Goal: Complete application form

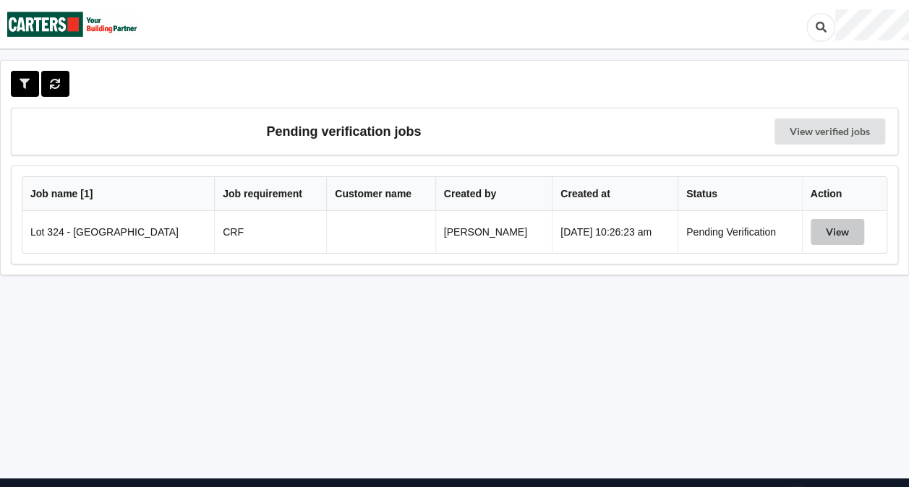
click at [824, 231] on button "View" at bounding box center [836, 232] width 53 height 26
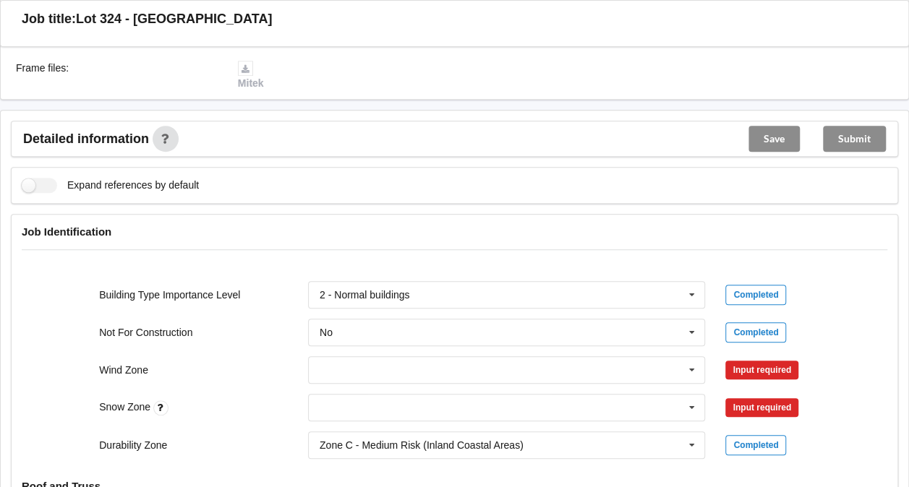
scroll to position [484, 0]
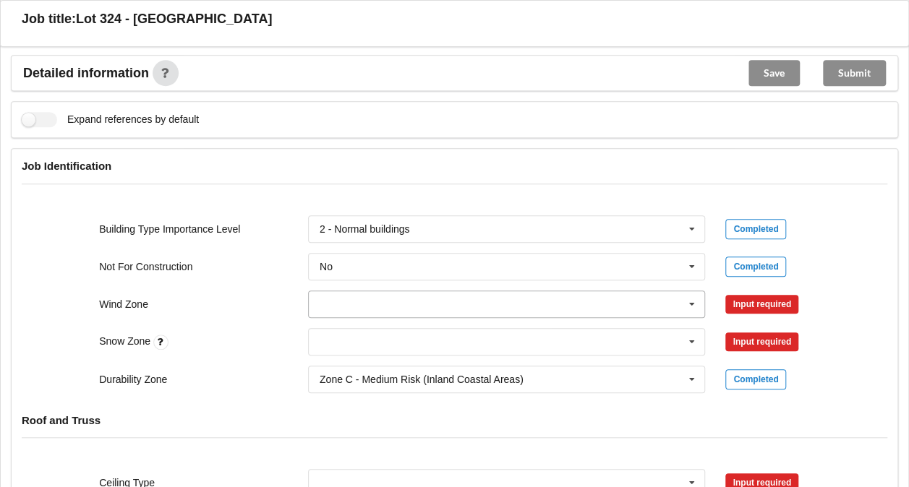
click at [521, 299] on input "text" at bounding box center [507, 304] width 396 height 26
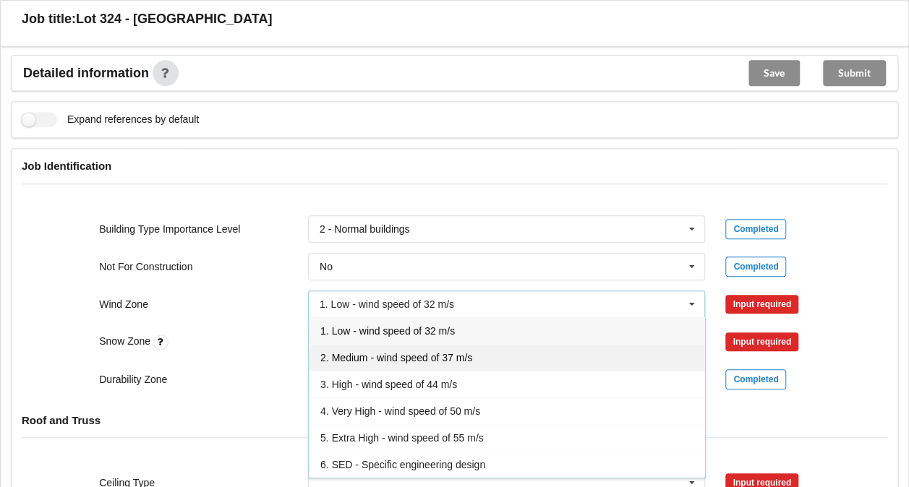
click at [428, 358] on span "2. Medium - wind speed of 37 m/s" at bounding box center [396, 358] width 152 height 12
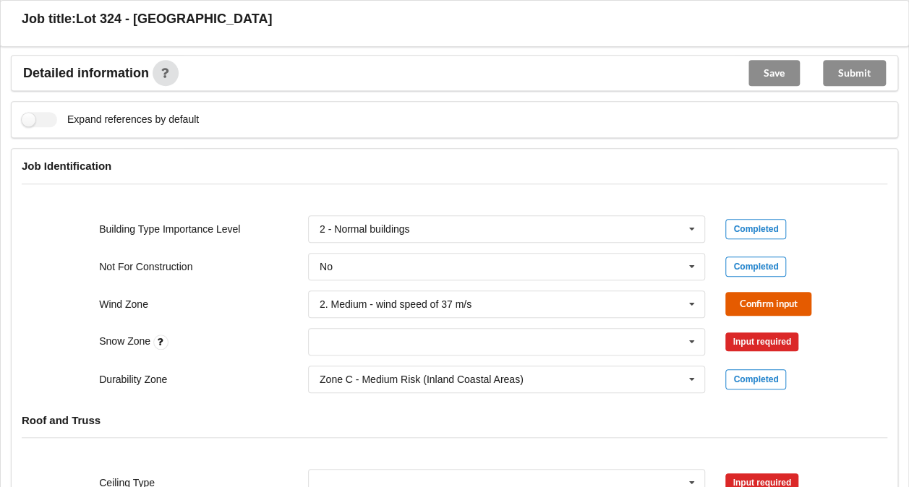
click at [755, 301] on button "Confirm input" at bounding box center [768, 304] width 86 height 24
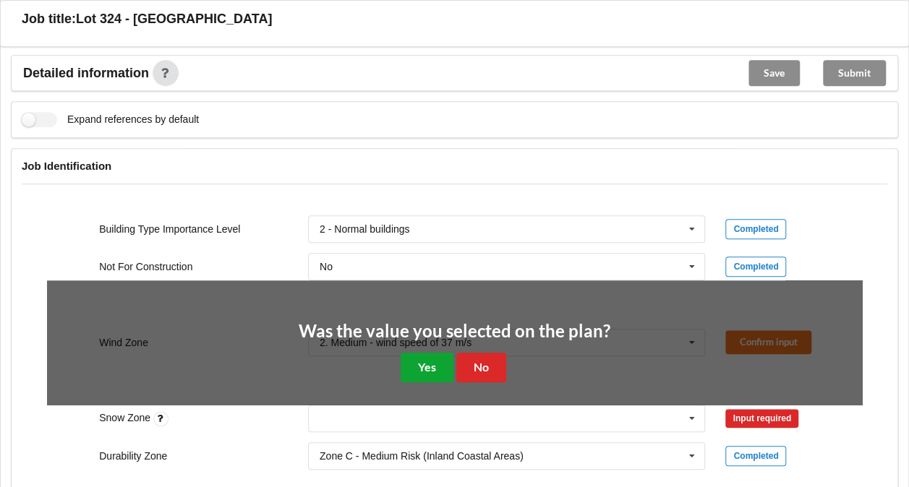
click at [414, 360] on button "Yes" at bounding box center [426, 368] width 53 height 30
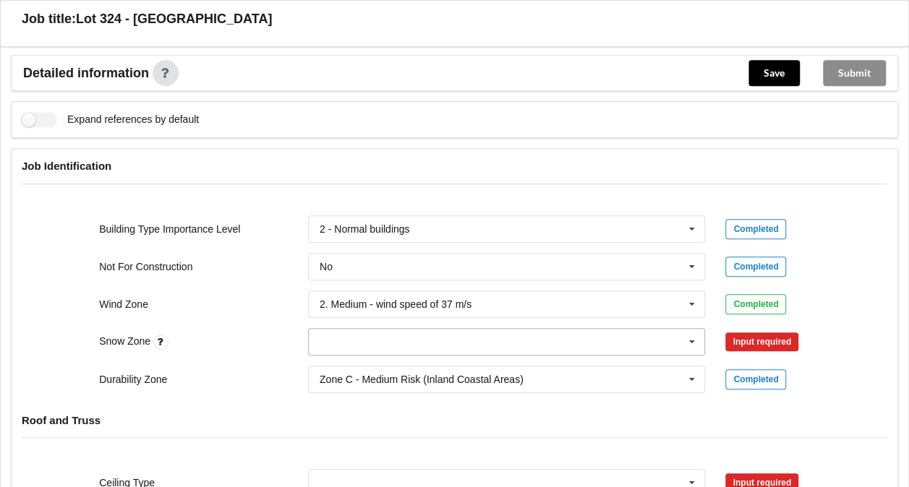
click at [683, 340] on icon at bounding box center [692, 342] width 22 height 27
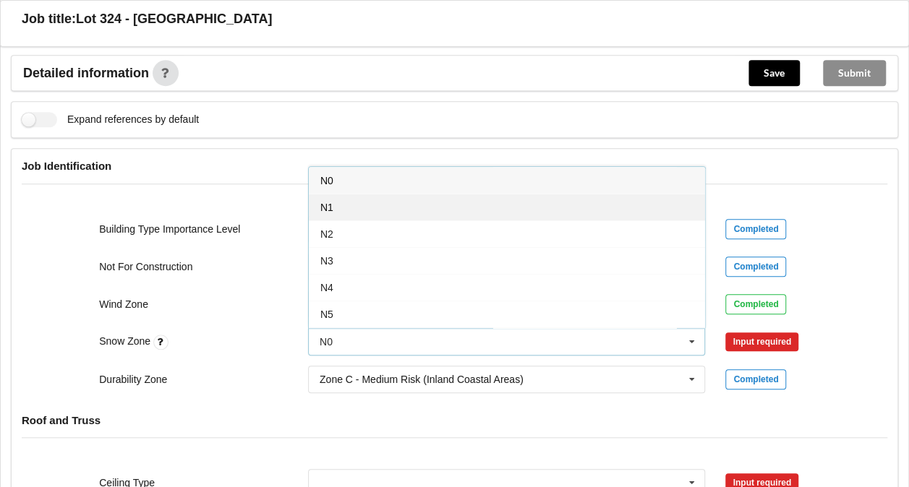
click at [429, 213] on div "N1" at bounding box center [507, 207] width 396 height 27
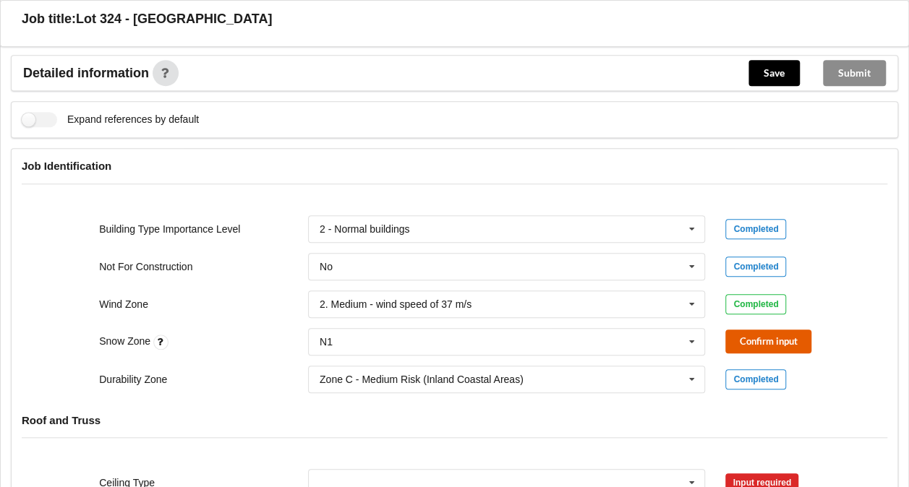
click at [765, 342] on button "Confirm input" at bounding box center [768, 342] width 86 height 24
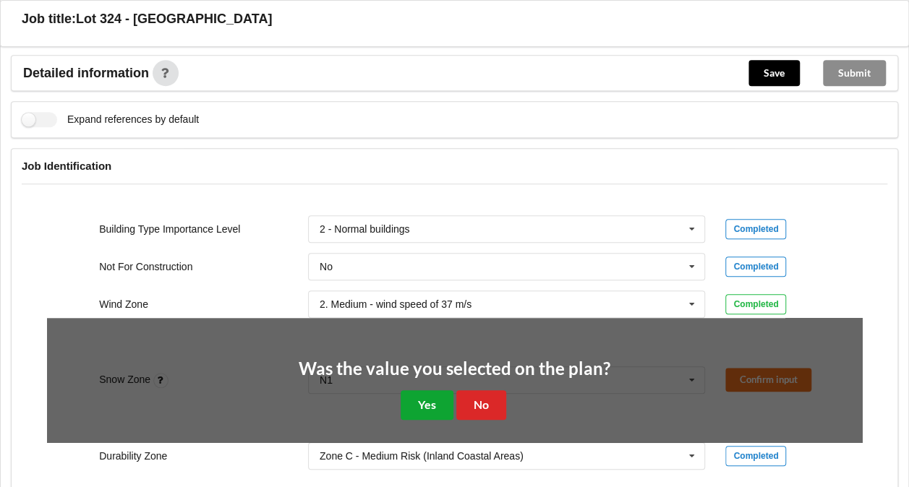
click at [408, 406] on button "Yes" at bounding box center [426, 405] width 53 height 30
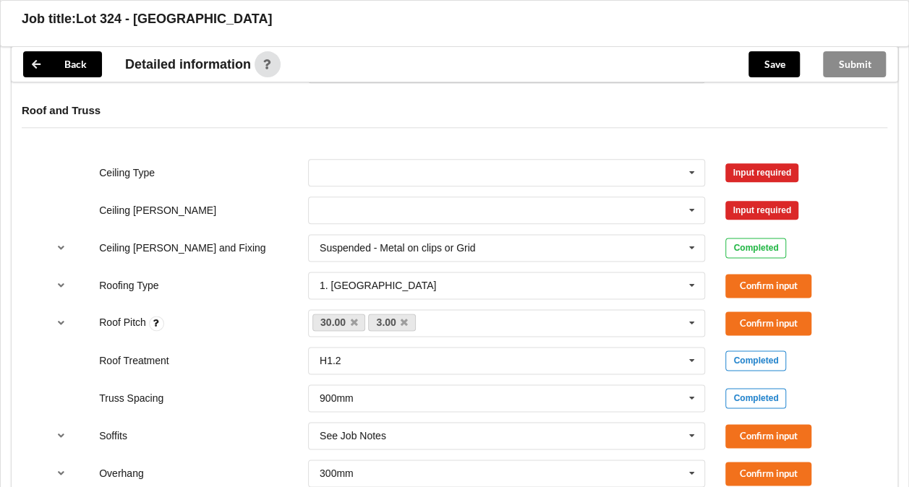
scroll to position [812, 0]
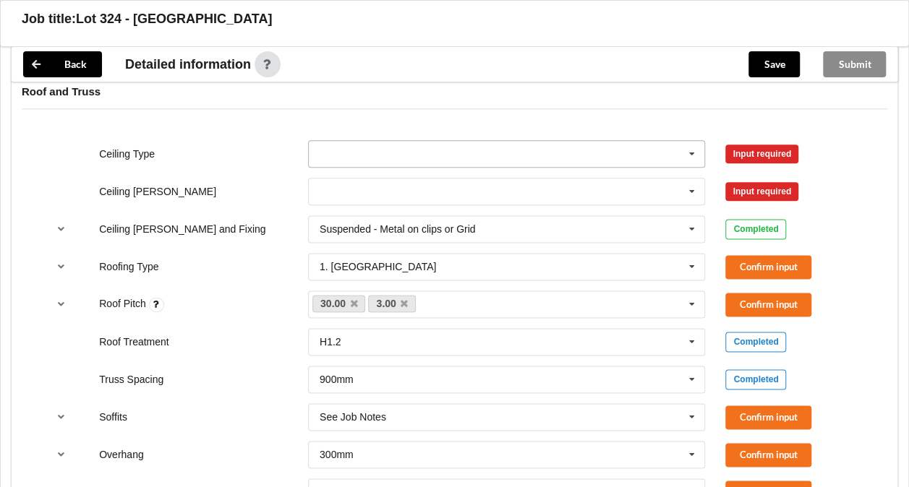
click at [638, 153] on input "text" at bounding box center [507, 154] width 396 height 26
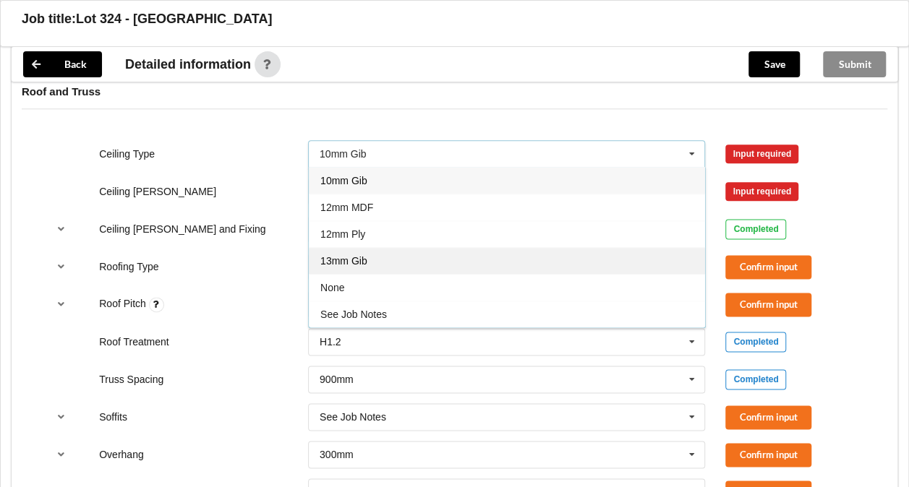
click at [343, 257] on span "13mm Gib" at bounding box center [343, 261] width 47 height 12
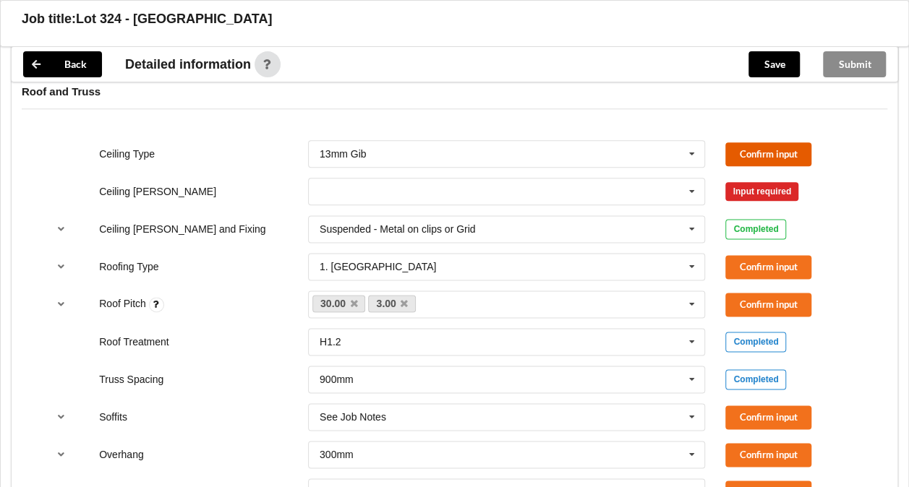
click at [743, 148] on button "Confirm input" at bounding box center [768, 154] width 86 height 24
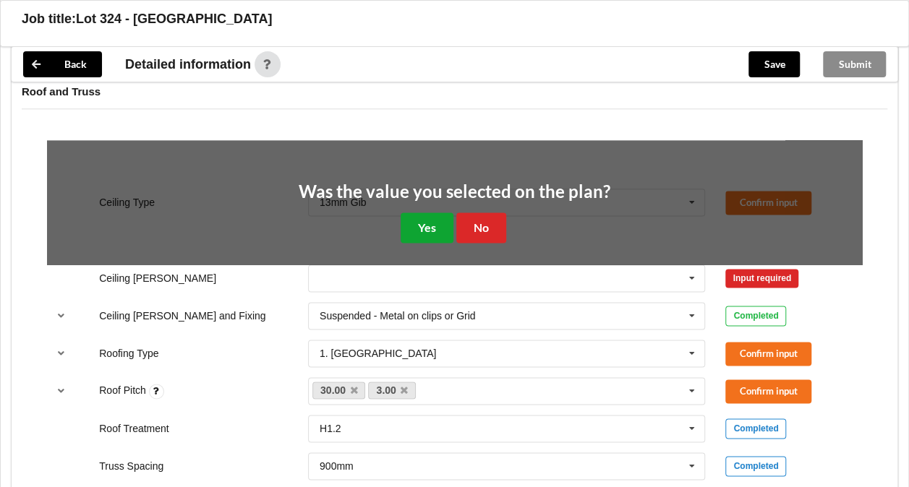
click at [400, 220] on button "Yes" at bounding box center [426, 228] width 53 height 30
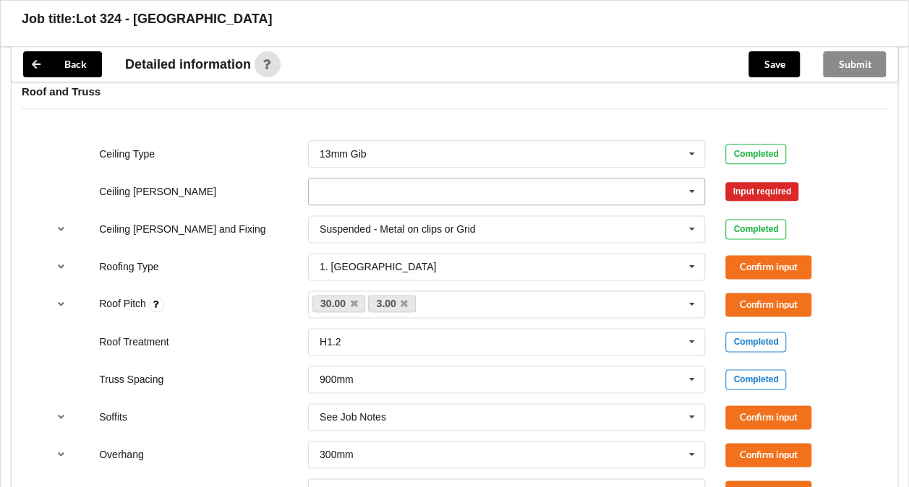
click at [397, 192] on input "text" at bounding box center [507, 192] width 396 height 26
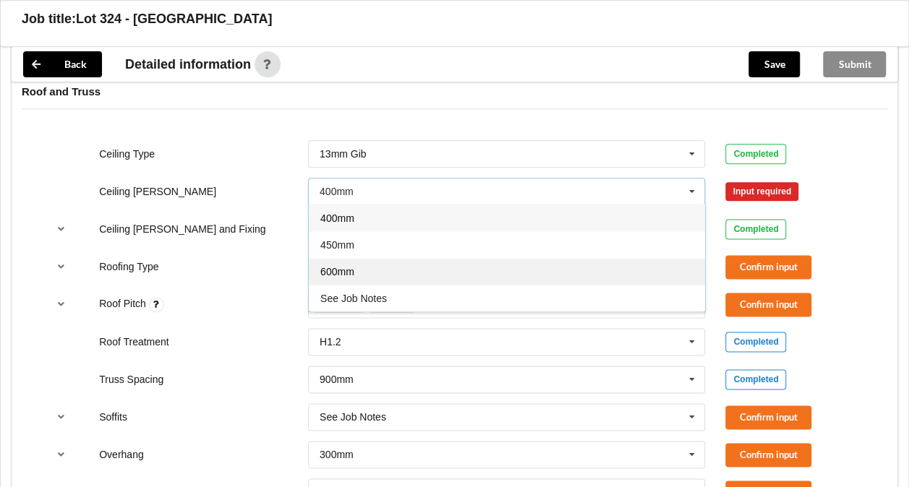
click at [376, 265] on div "600mm" at bounding box center [507, 271] width 396 height 27
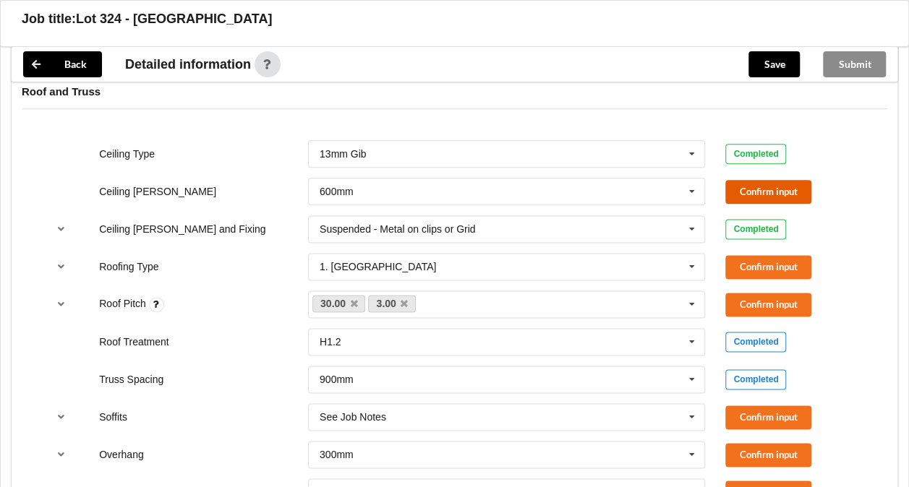
click at [744, 184] on button "Confirm input" at bounding box center [768, 192] width 86 height 24
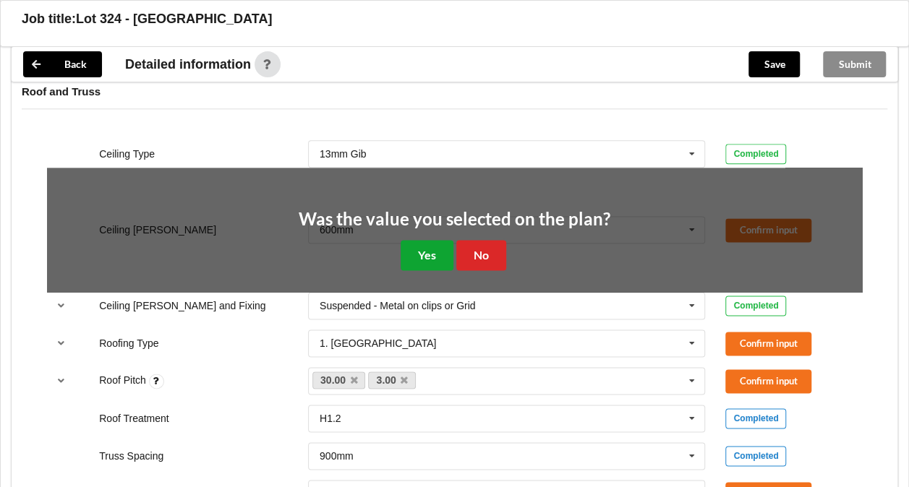
click at [408, 252] on button "Yes" at bounding box center [426, 255] width 53 height 30
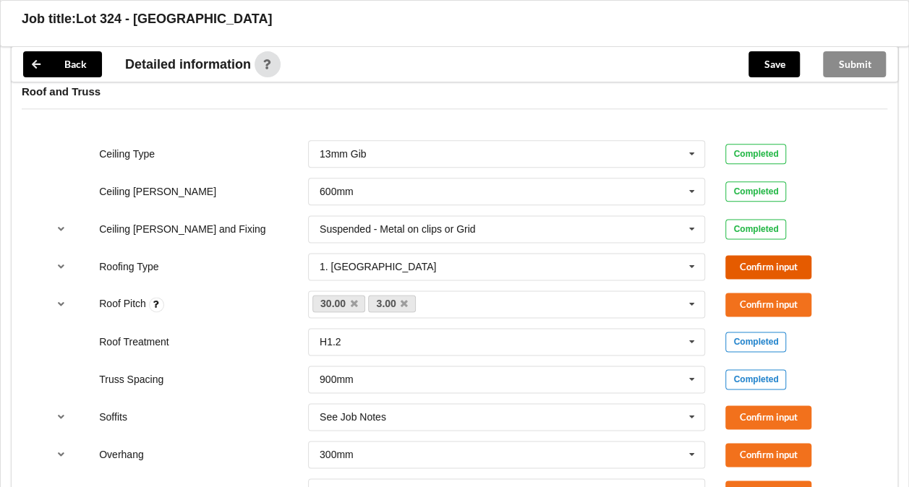
click at [763, 269] on button "Confirm input" at bounding box center [768, 267] width 86 height 24
click at [763, 286] on div "Roof Pitch 30.00 3.00 None Confirm input" at bounding box center [454, 304] width 835 height 48
click at [766, 300] on button "Confirm input" at bounding box center [768, 305] width 86 height 24
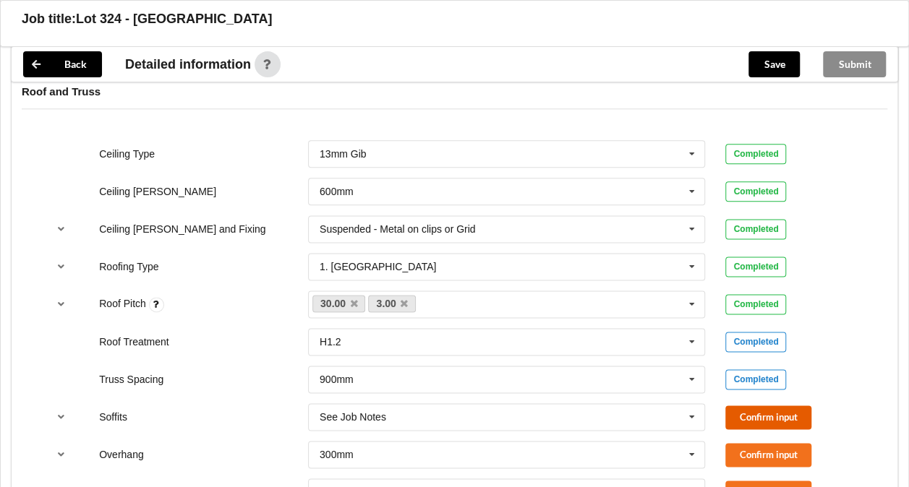
click at [766, 413] on button "Confirm input" at bounding box center [768, 418] width 86 height 24
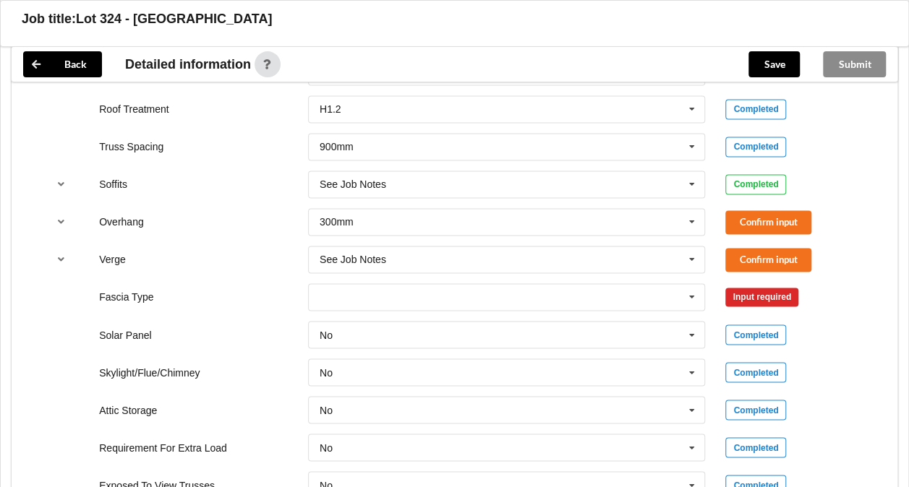
scroll to position [1059, 0]
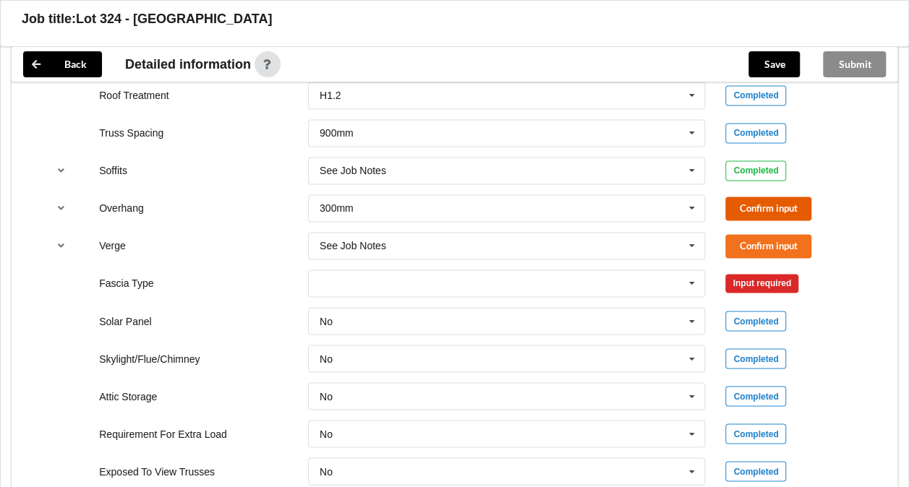
click at [762, 201] on button "Confirm input" at bounding box center [768, 209] width 86 height 24
click at [760, 234] on button "Confirm input" at bounding box center [768, 246] width 86 height 24
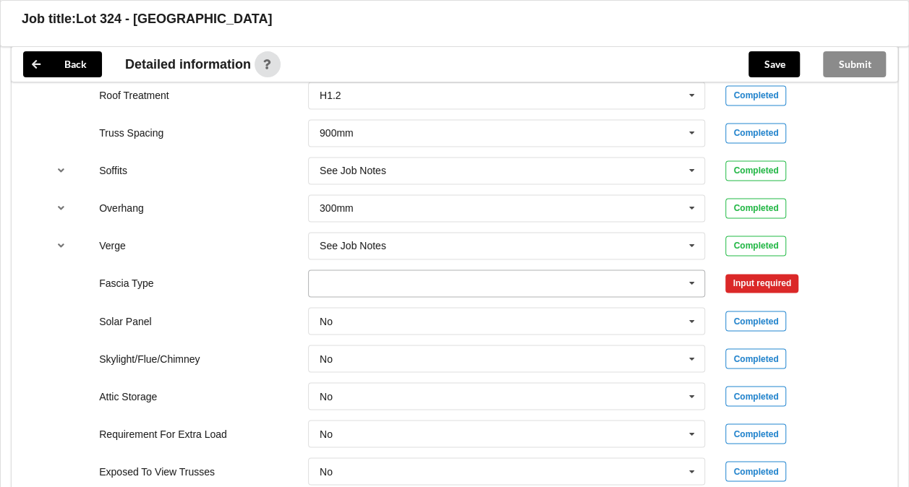
click at [693, 280] on icon at bounding box center [692, 283] width 22 height 27
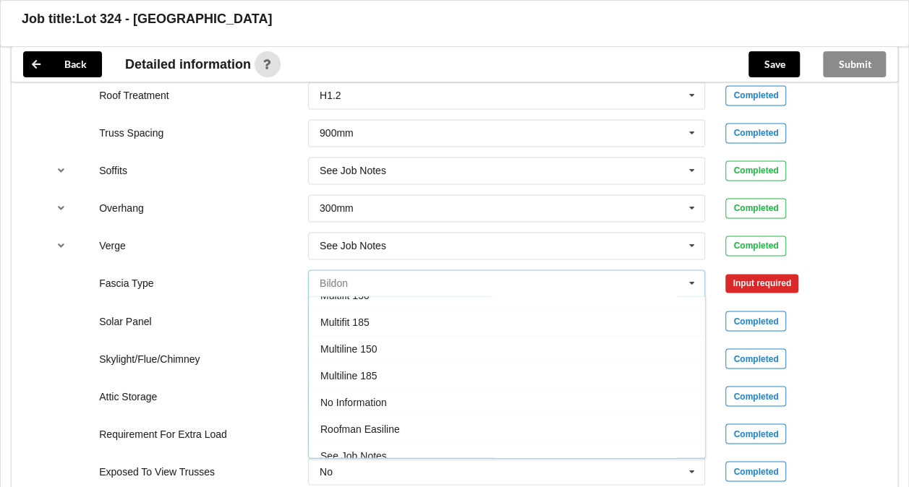
scroll to position [474, 0]
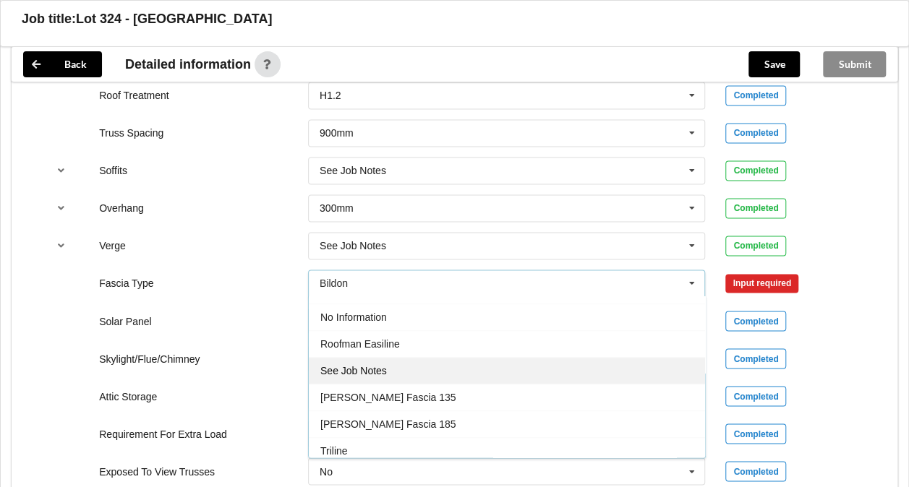
click at [474, 369] on div "See Job Notes" at bounding box center [507, 370] width 396 height 27
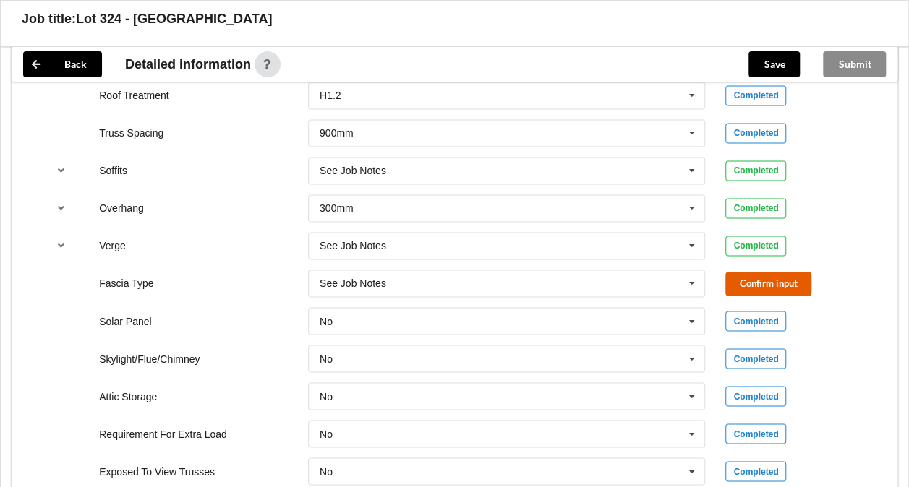
click at [768, 280] on button "Confirm input" at bounding box center [768, 284] width 86 height 24
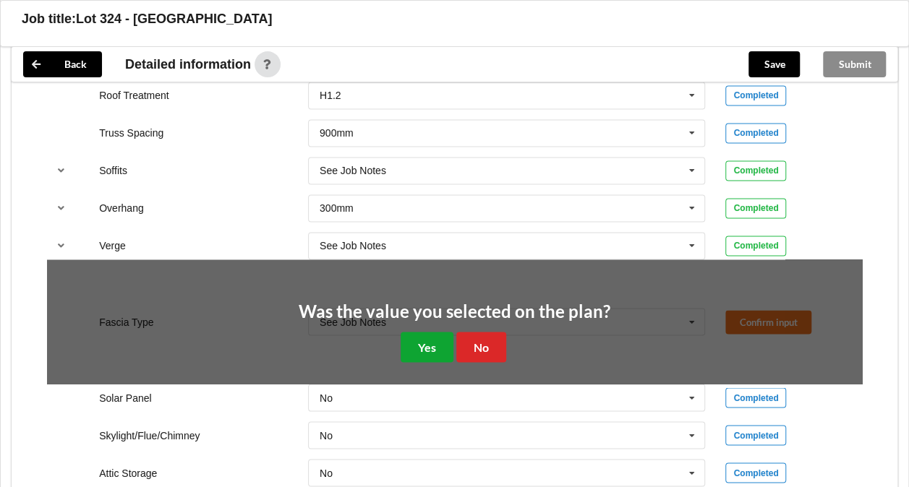
click at [429, 337] on button "Yes" at bounding box center [426, 347] width 53 height 30
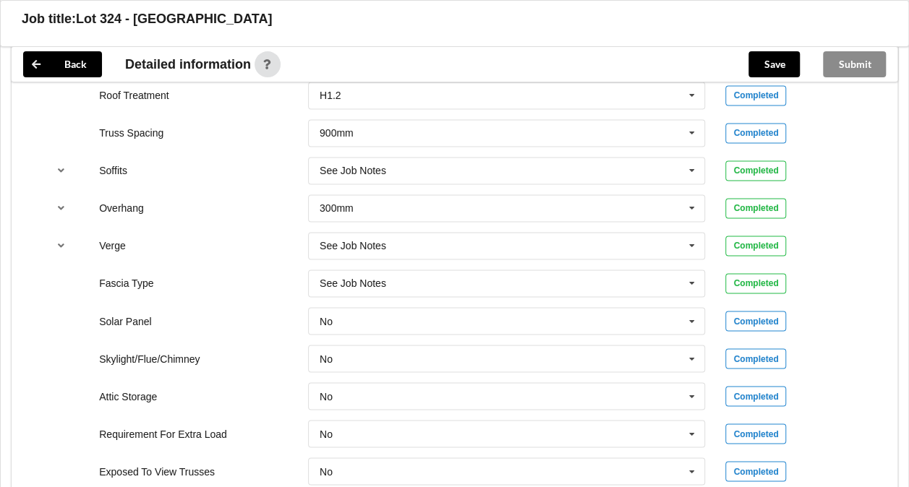
scroll to position [1322, 0]
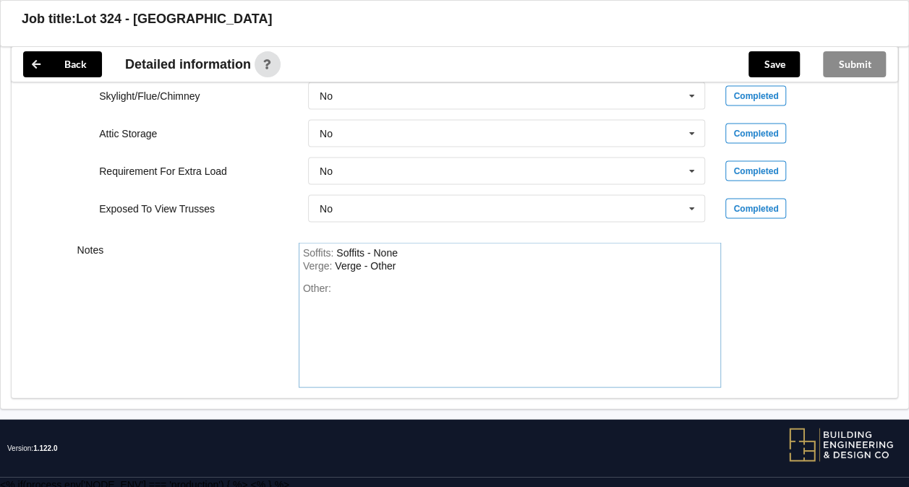
click at [369, 283] on div "Other:" at bounding box center [510, 332] width 414 height 101
click at [766, 67] on button "Save" at bounding box center [773, 64] width 51 height 26
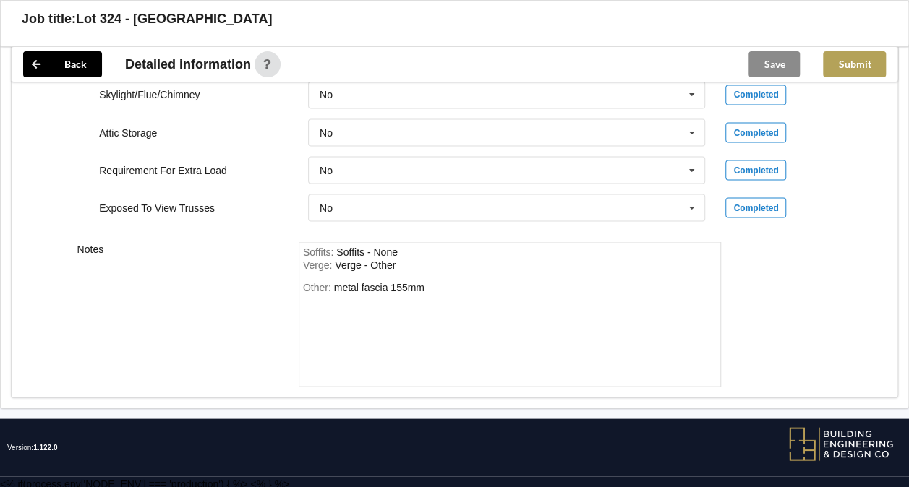
click at [847, 63] on button "Submit" at bounding box center [854, 64] width 63 height 26
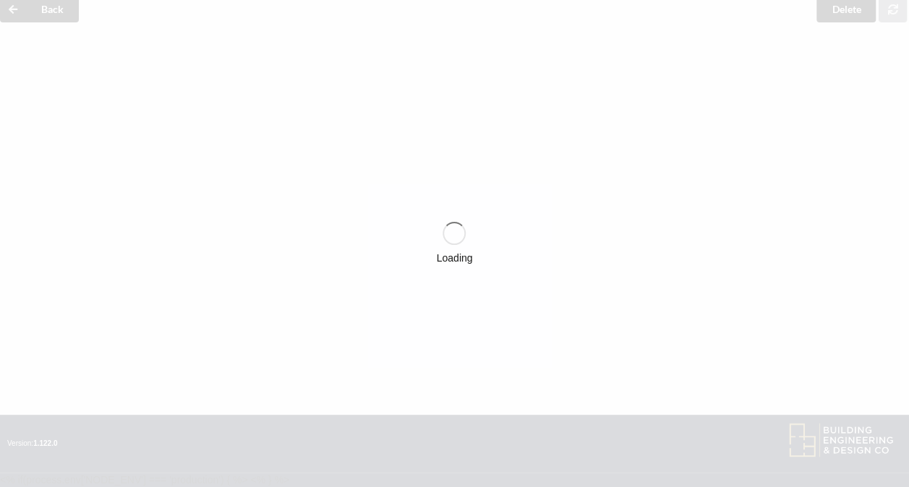
scroll to position [1256, 0]
